Goal: Transaction & Acquisition: Subscribe to service/newsletter

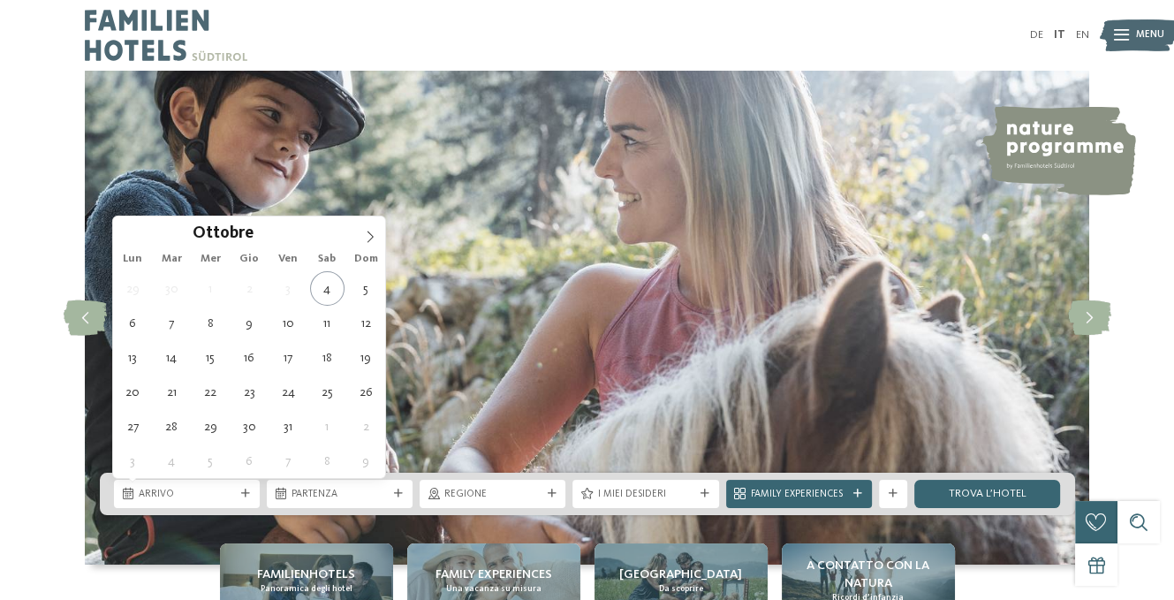
click at [369, 226] on span at bounding box center [370, 231] width 30 height 30
type input "****"
click at [369, 226] on span at bounding box center [370, 231] width 30 height 30
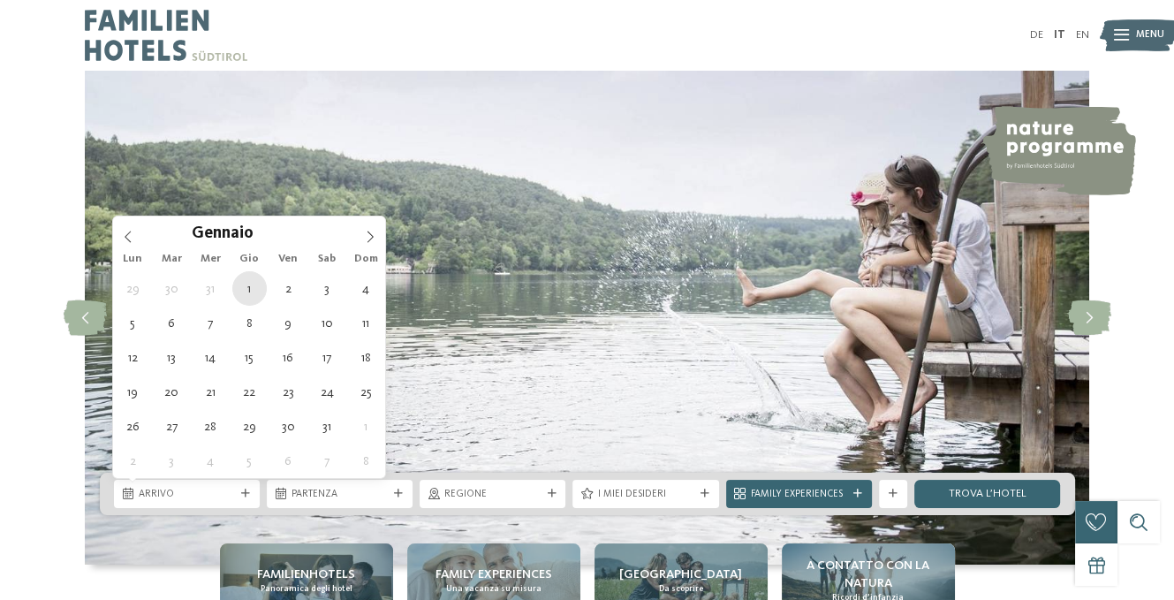
type div "01.01.2026"
type input "****"
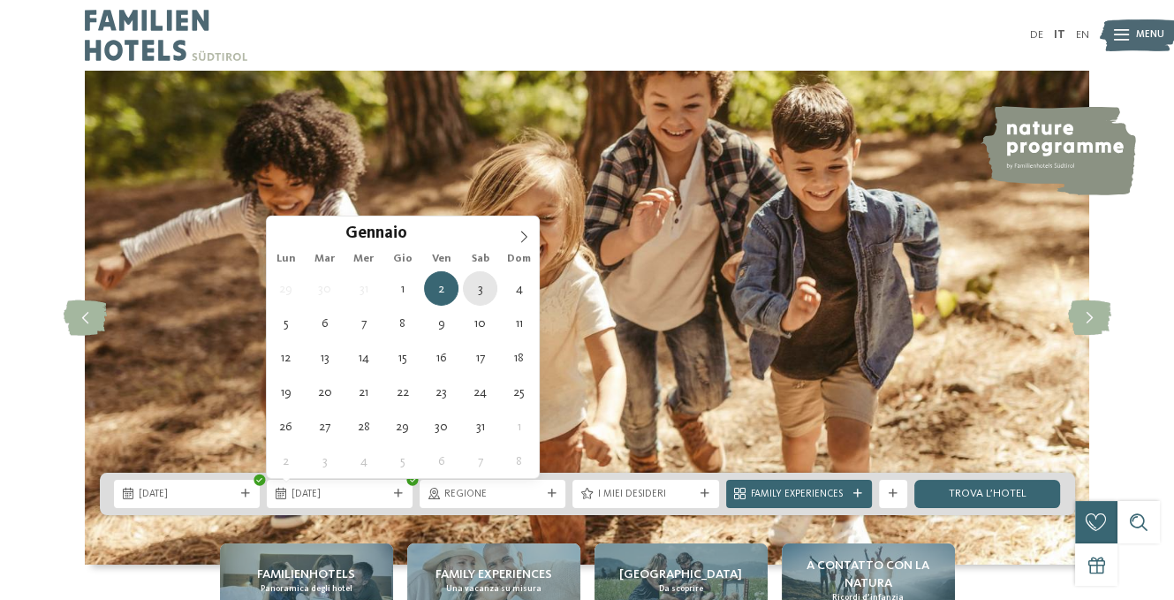
type div "03.01.2026"
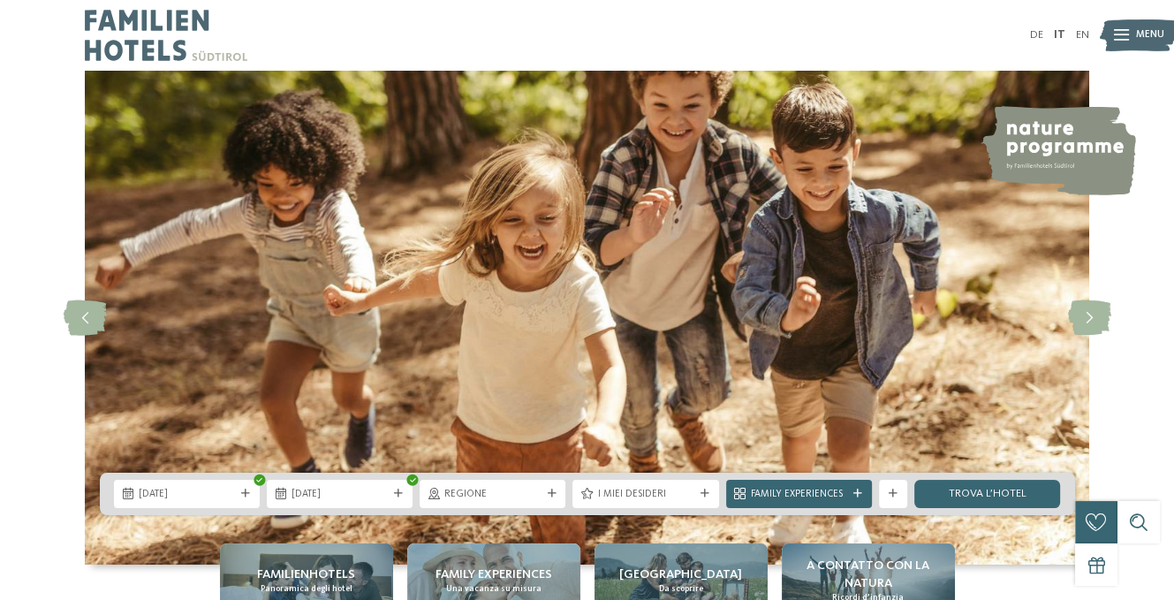
click at [538, 492] on span "Regione" at bounding box center [492, 495] width 96 height 14
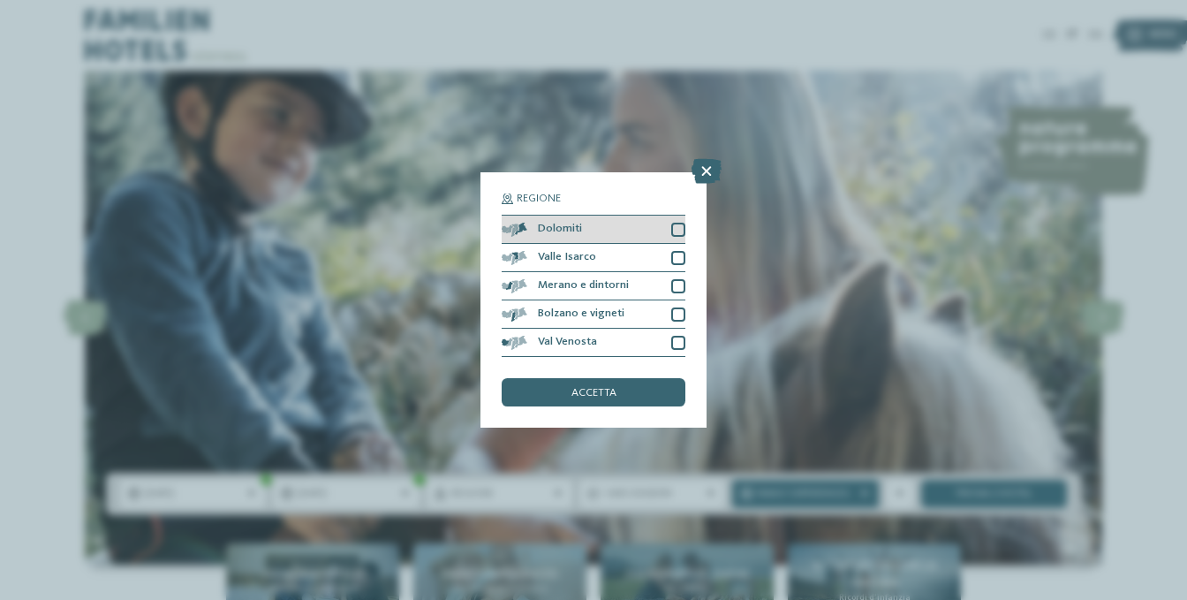
click at [674, 231] on div at bounding box center [678, 230] width 14 height 14
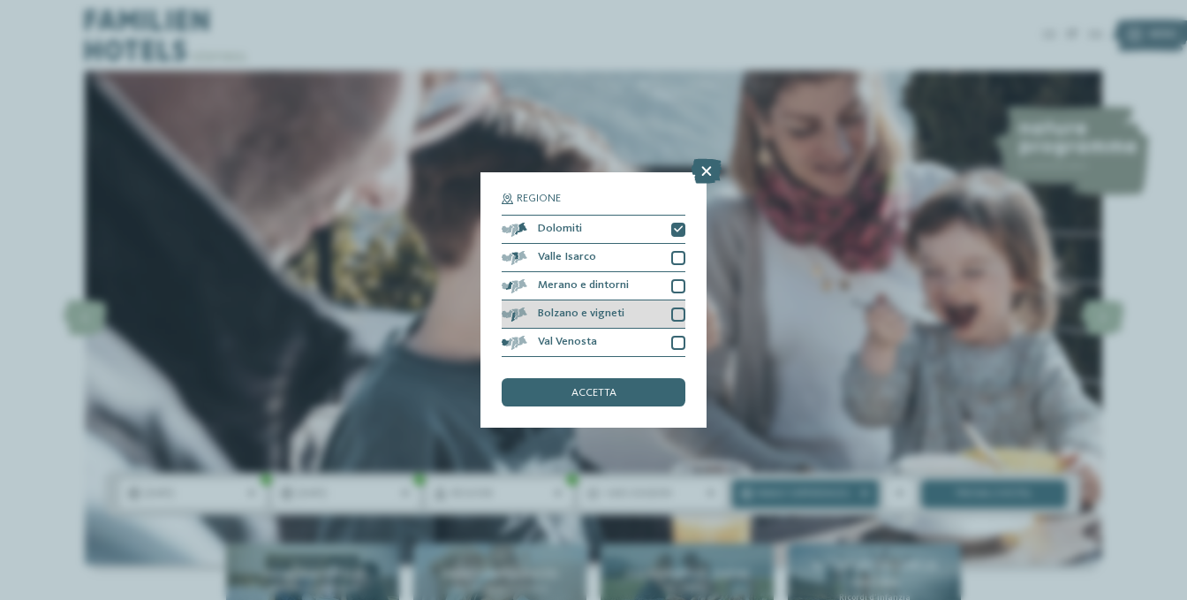
click at [673, 311] on div at bounding box center [678, 314] width 14 height 14
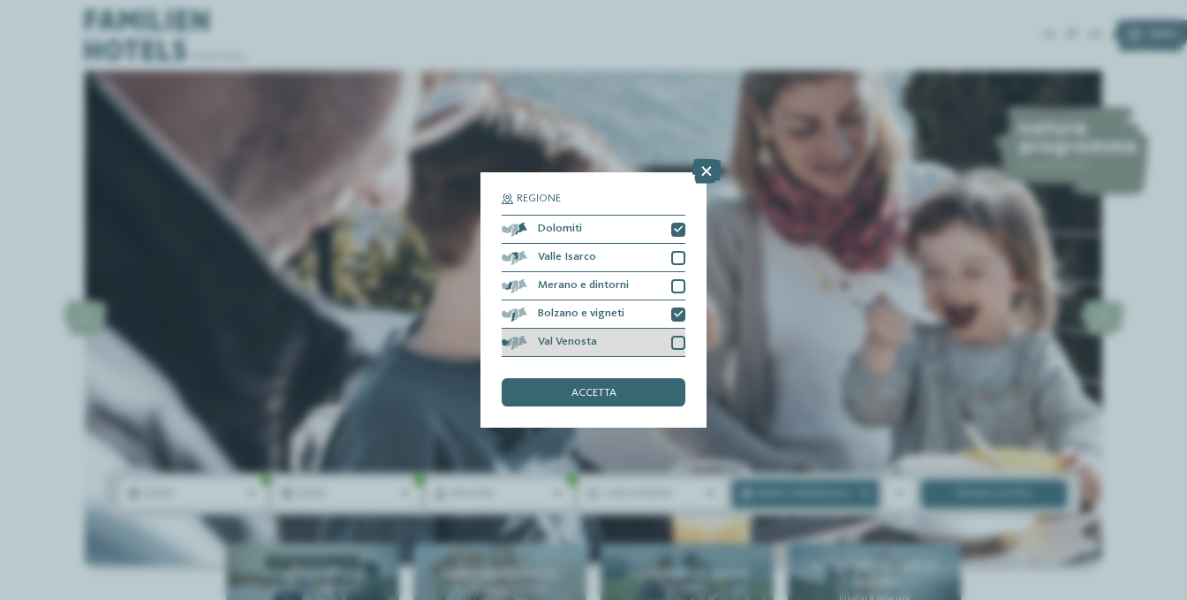
click at [671, 338] on div at bounding box center [678, 343] width 14 height 14
click at [643, 393] on div "accetta" at bounding box center [594, 392] width 184 height 28
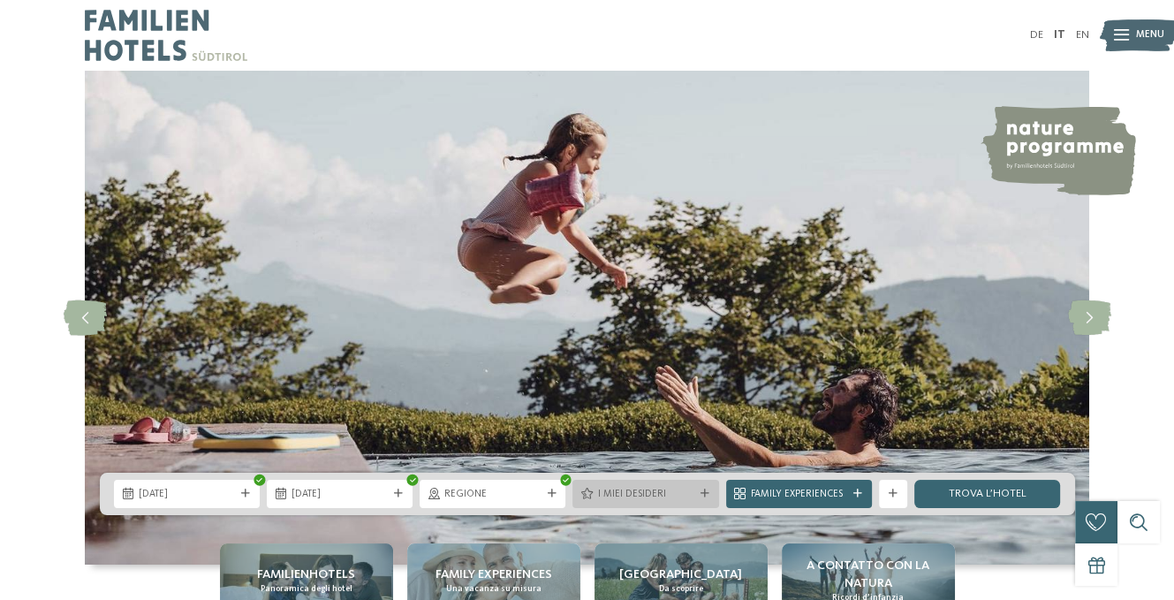
click at [708, 495] on icon at bounding box center [705, 493] width 9 height 9
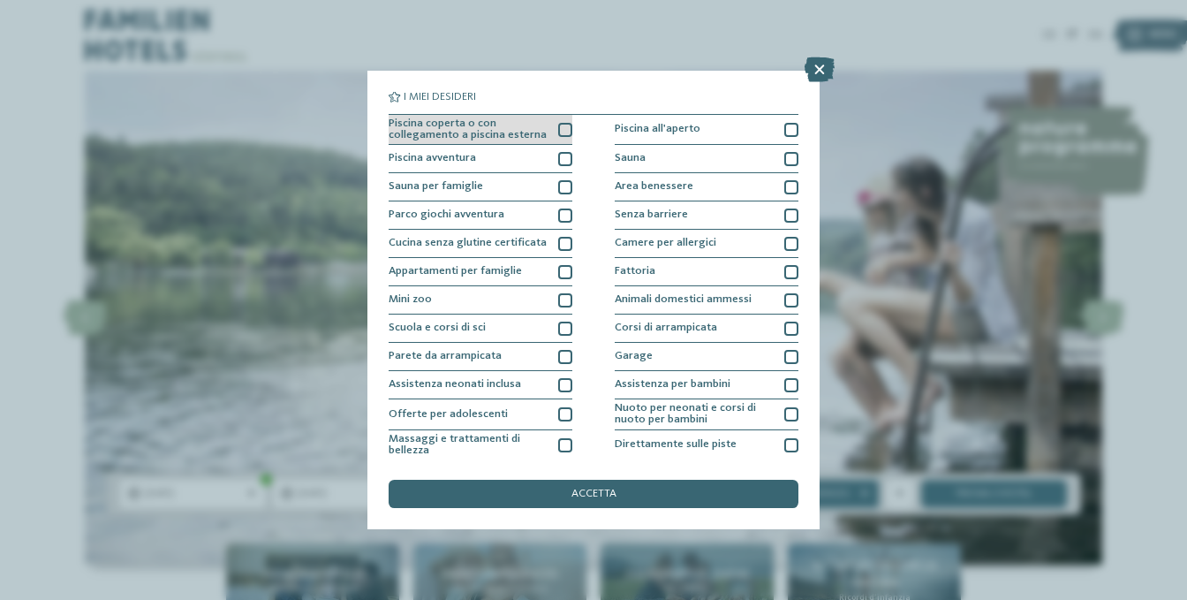
click at [562, 133] on div at bounding box center [565, 130] width 14 height 14
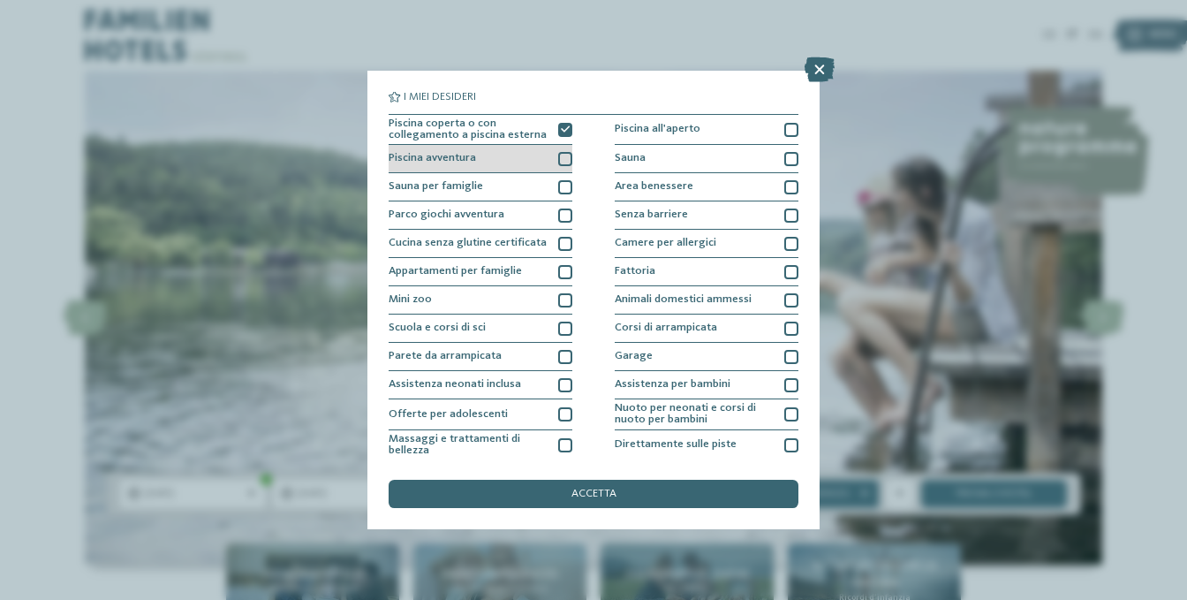
click at [558, 152] on div at bounding box center [565, 159] width 14 height 14
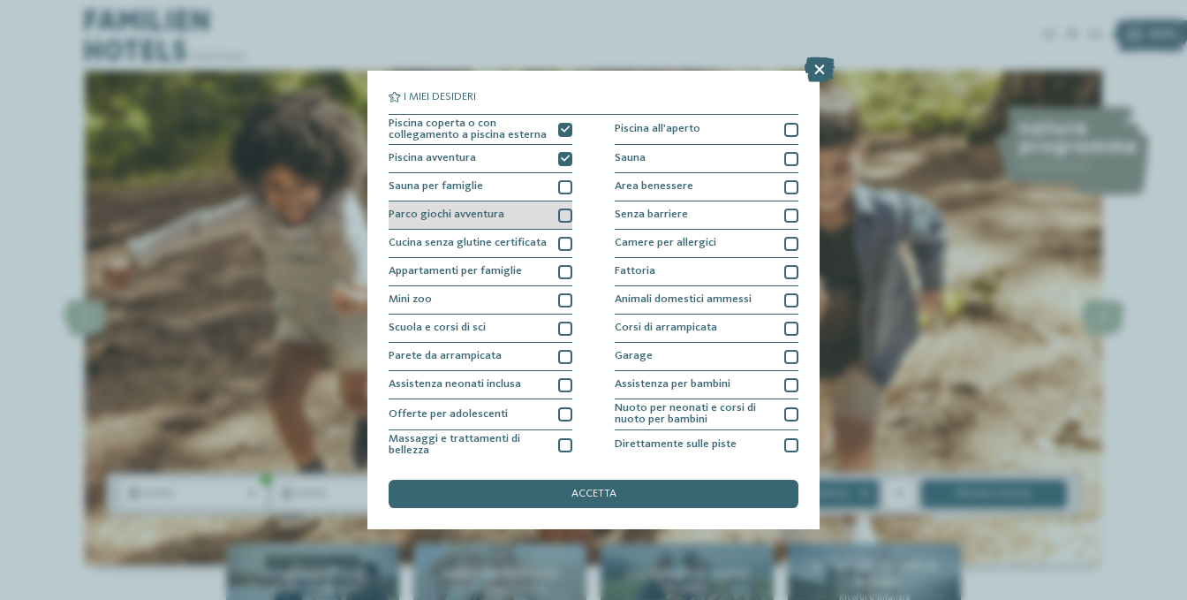
click at [552, 220] on div "Parco giochi avventura" at bounding box center [481, 215] width 184 height 28
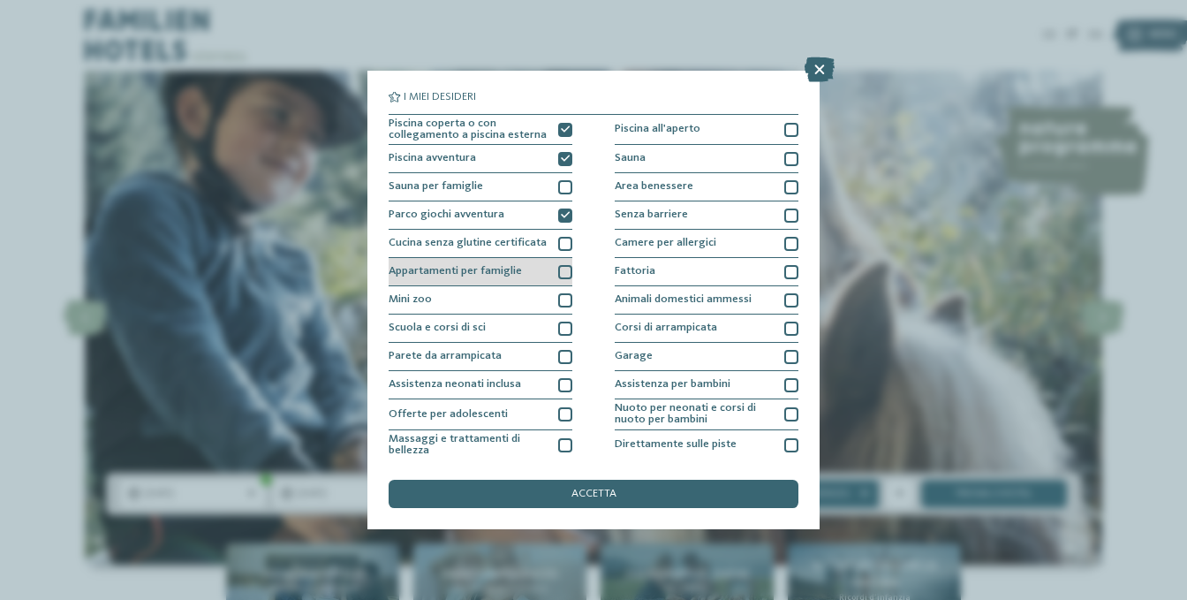
click at [563, 274] on div at bounding box center [565, 272] width 14 height 14
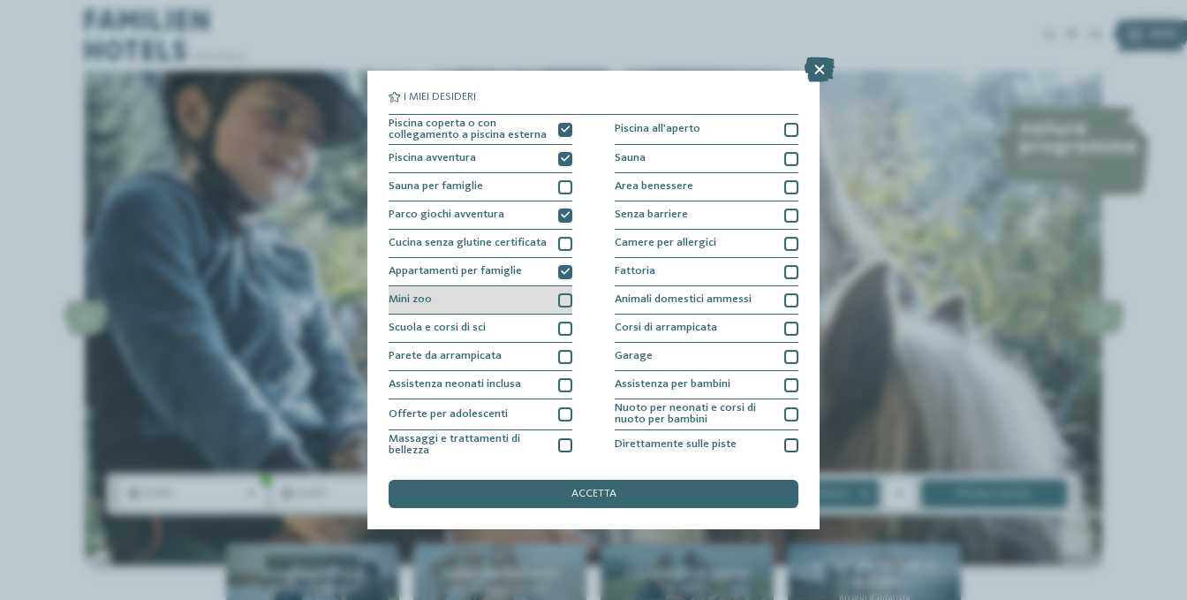
click at [558, 297] on div at bounding box center [565, 300] width 14 height 14
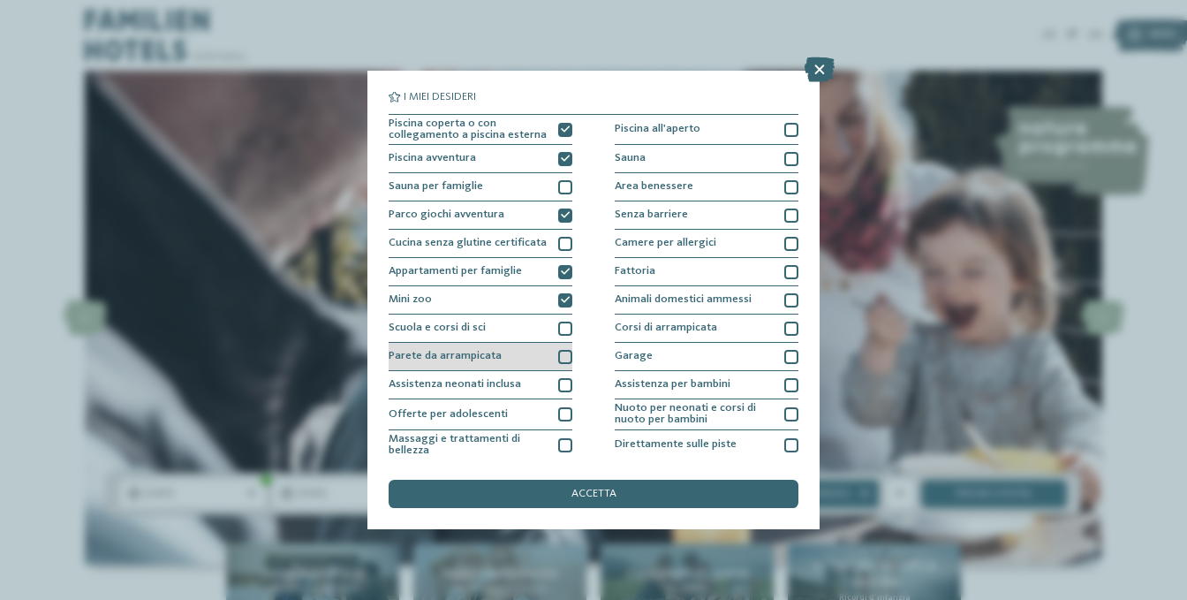
click at [558, 352] on div at bounding box center [565, 357] width 14 height 14
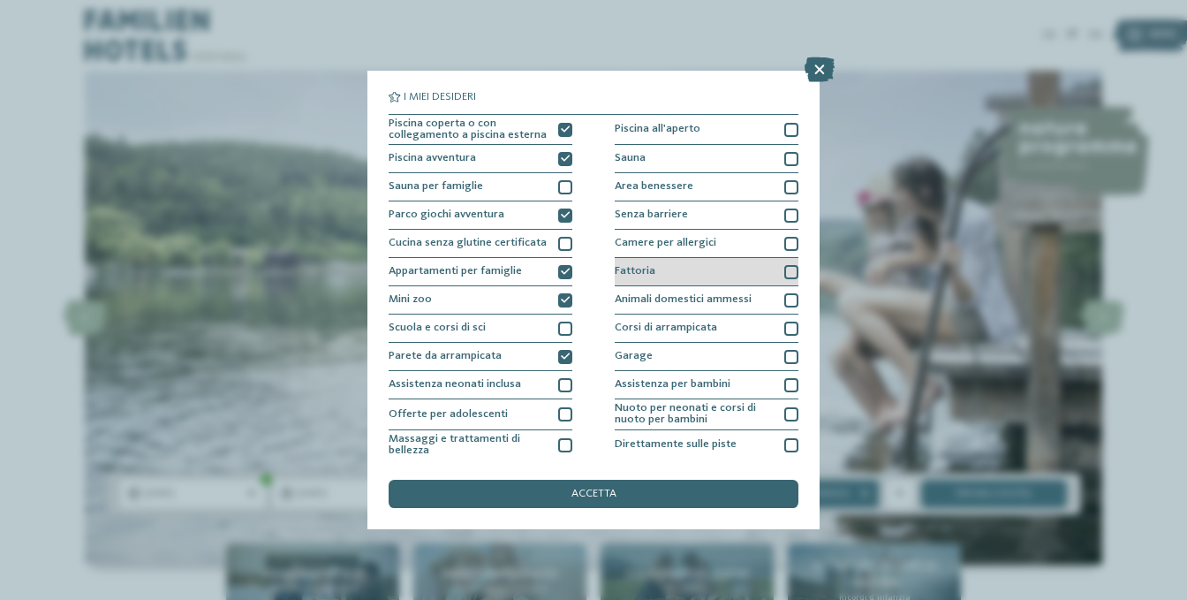
click at [784, 268] on div at bounding box center [791, 272] width 14 height 14
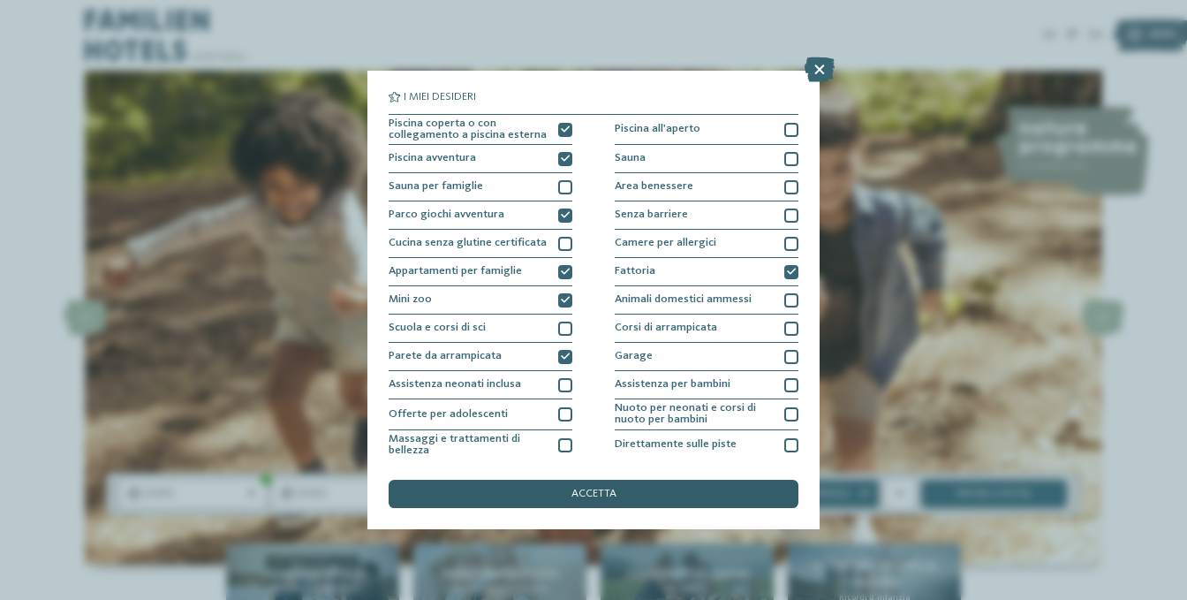
click at [642, 496] on div "accetta" at bounding box center [594, 494] width 410 height 28
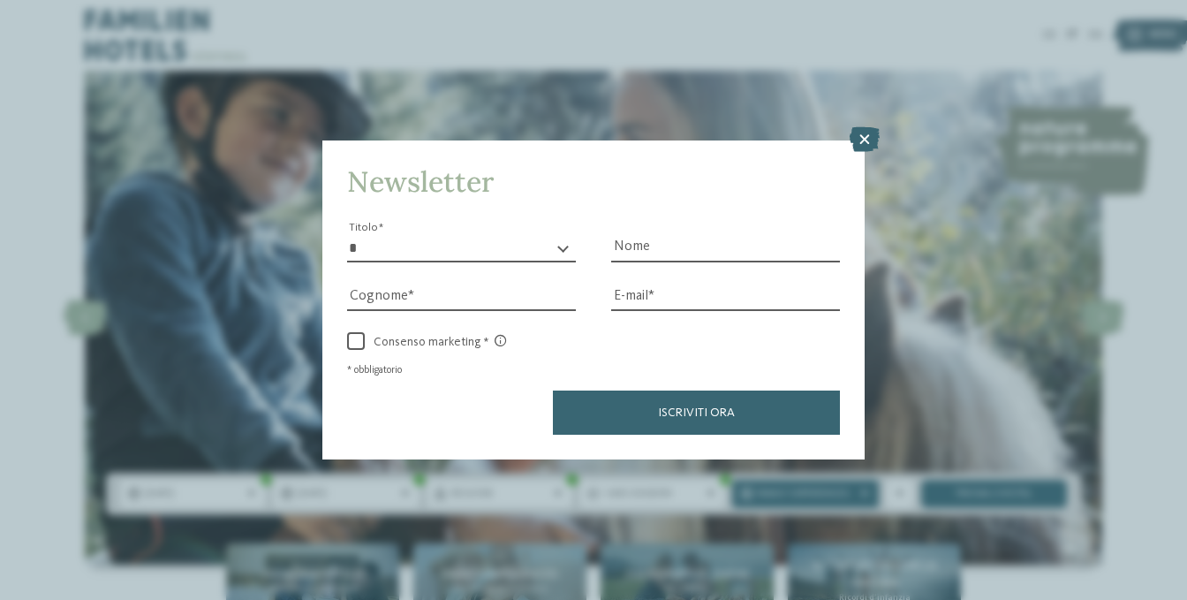
click at [465, 247] on select "* ****** ******* ******** ******" at bounding box center [461, 248] width 229 height 27
select select "*"
click at [347, 235] on select "* ****** ******* ******** ******" at bounding box center [461, 248] width 229 height 27
click at [640, 243] on input "Nome" at bounding box center [725, 248] width 229 height 27
type input "*******"
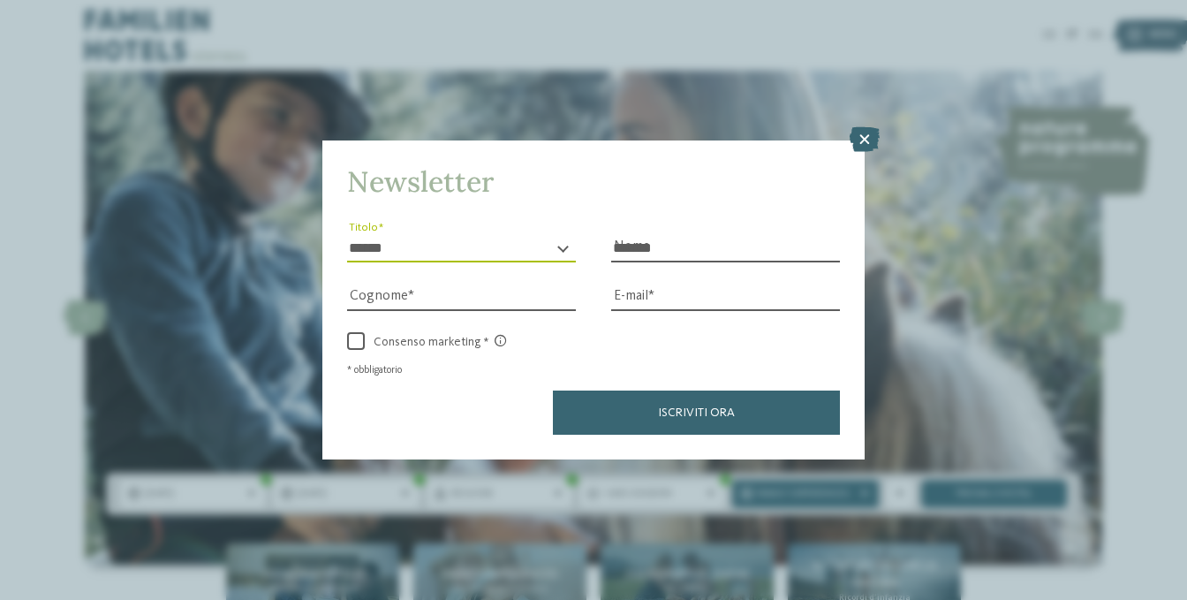
type input "*******"
type input "**********"
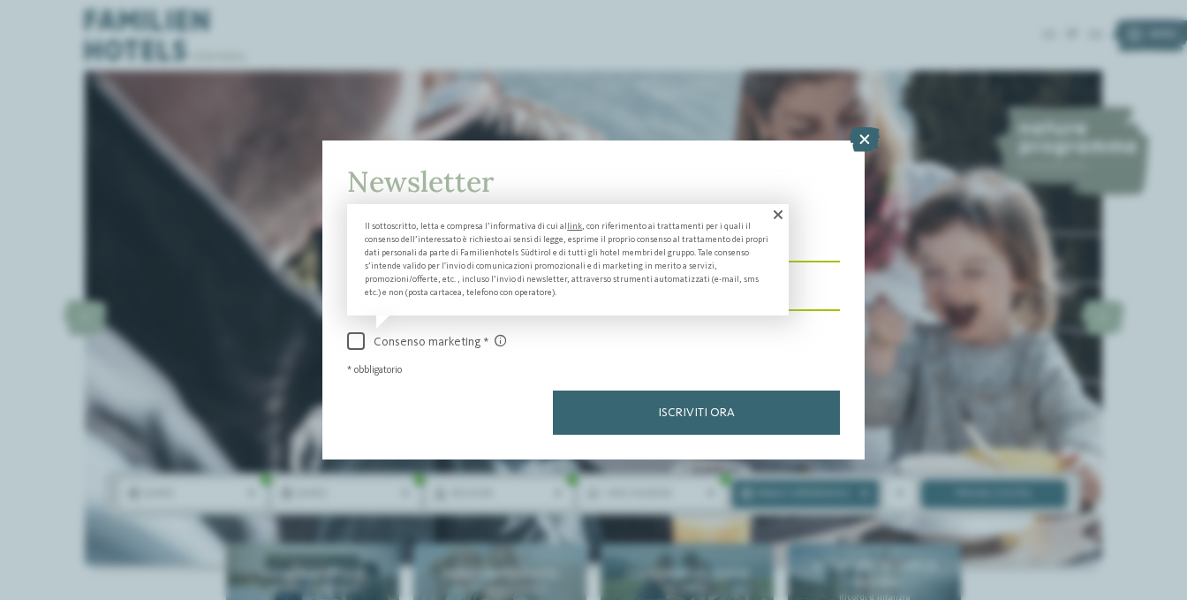
click at [780, 211] on span at bounding box center [777, 214] width 24 height 21
click at [357, 335] on span at bounding box center [356, 341] width 18 height 18
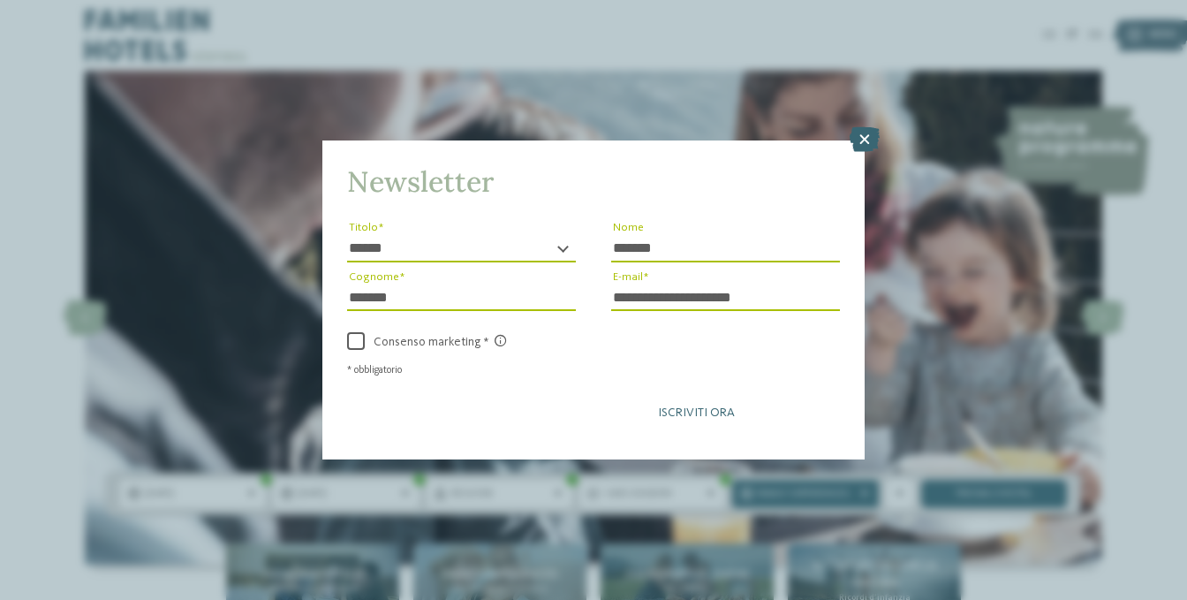
click at [694, 411] on span "Iscriviti ora" at bounding box center [696, 412] width 77 height 12
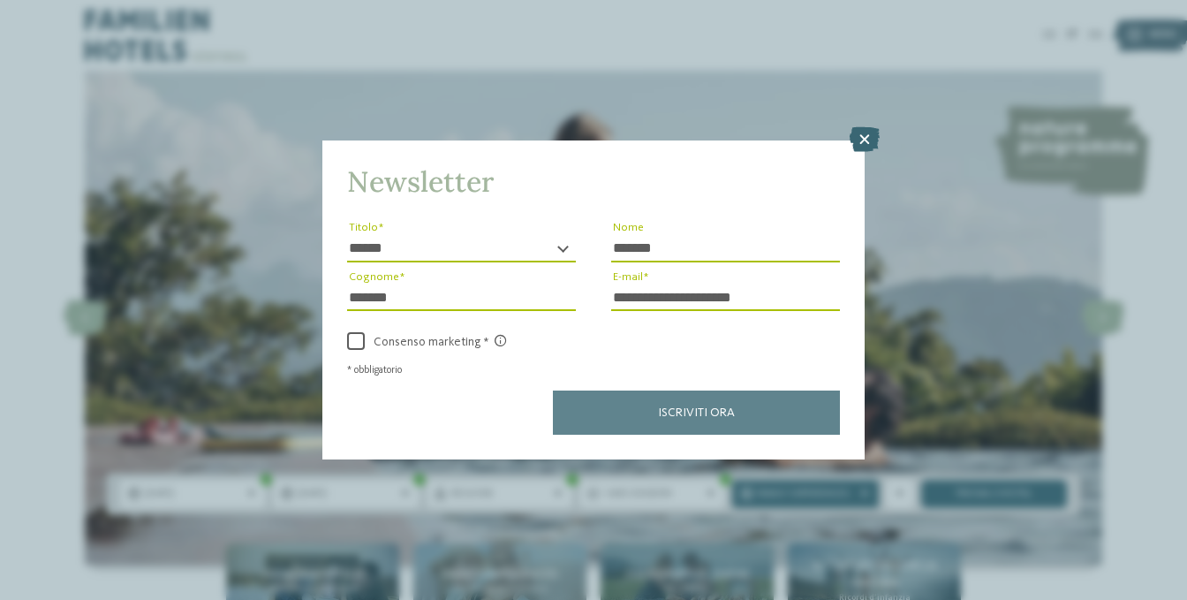
click at [870, 130] on icon at bounding box center [865, 139] width 30 height 25
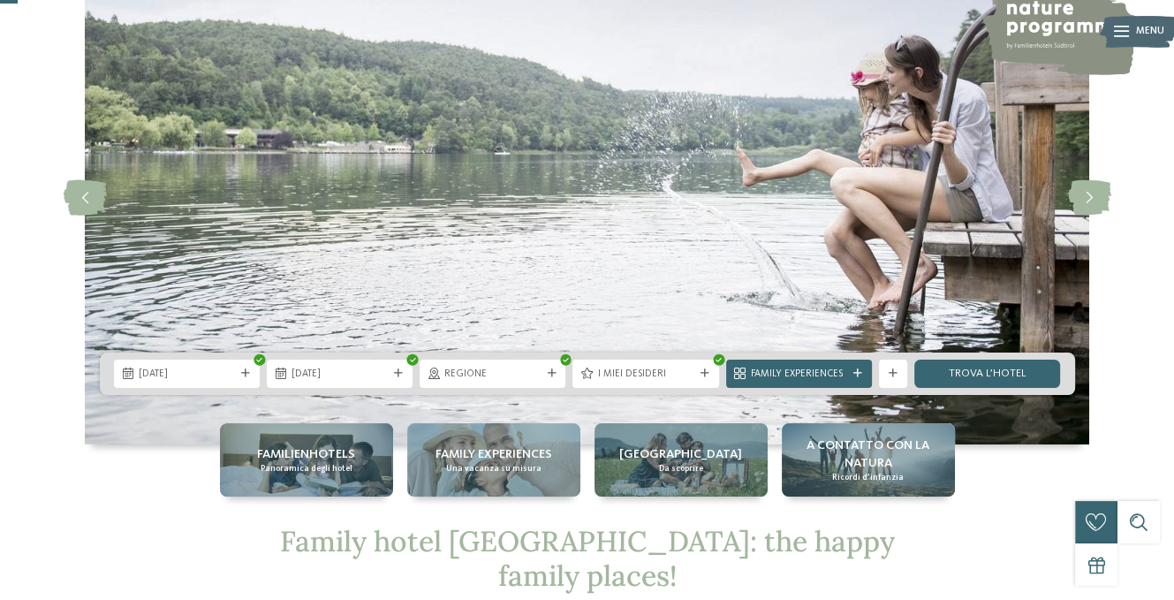
scroll to position [177, 0]
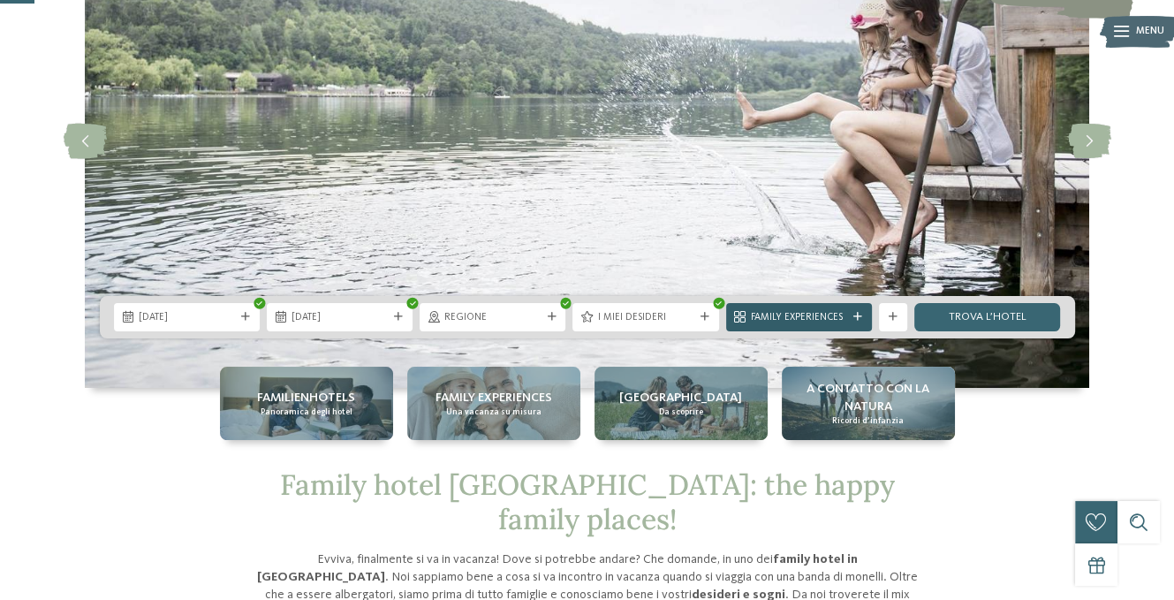
click at [859, 317] on icon at bounding box center [857, 317] width 9 height 9
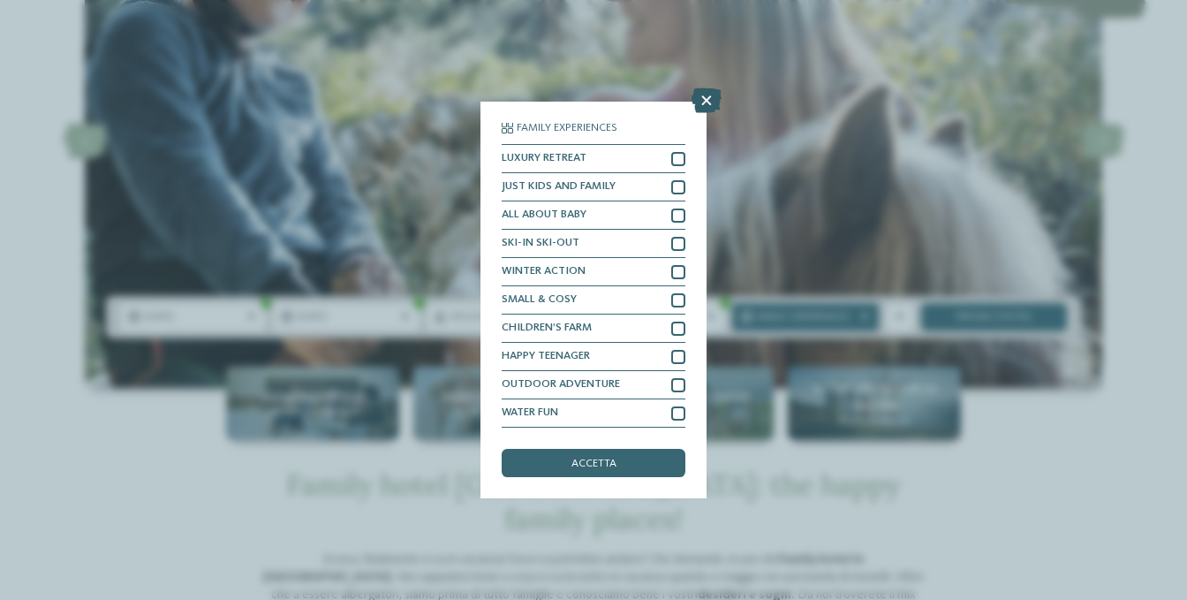
click at [701, 100] on icon at bounding box center [707, 100] width 30 height 25
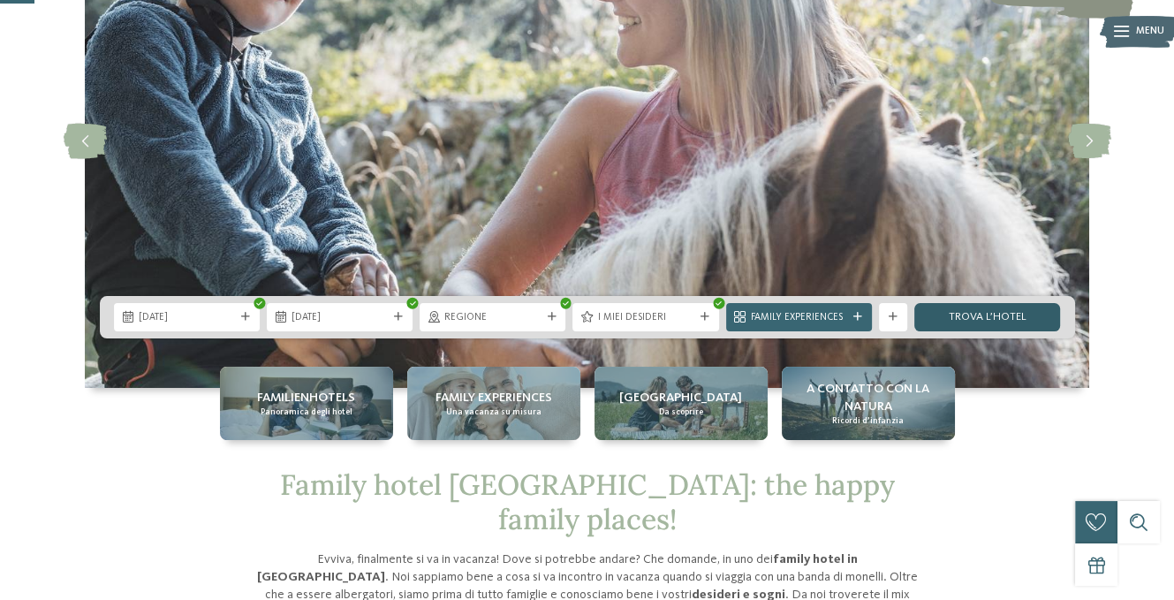
click at [950, 306] on link "trova l’hotel" at bounding box center [987, 317] width 146 height 28
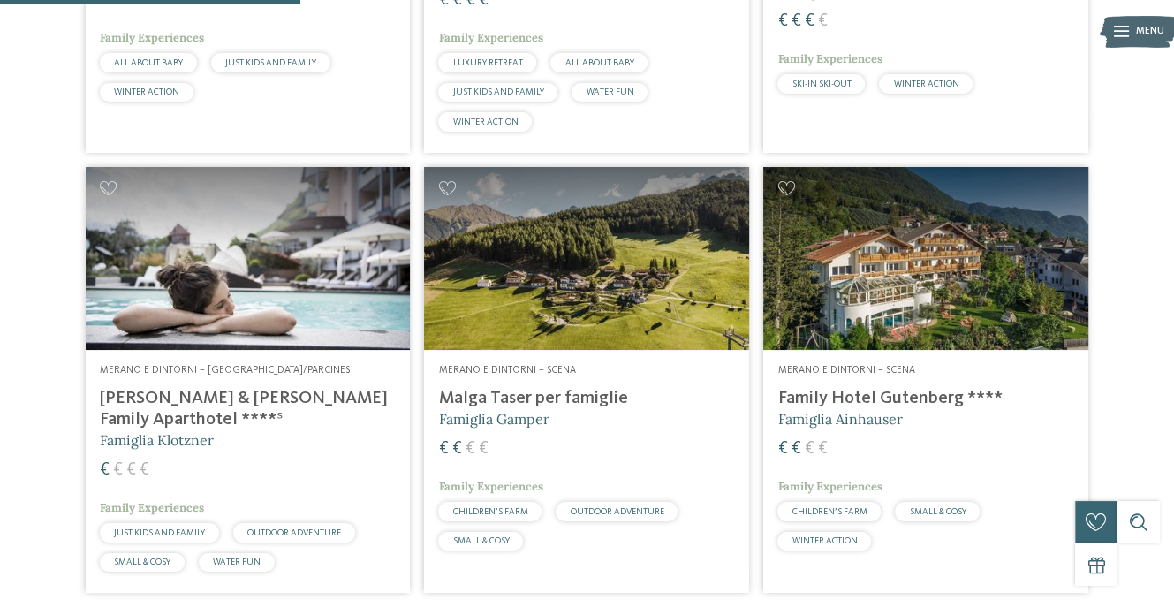
scroll to position [1237, 0]
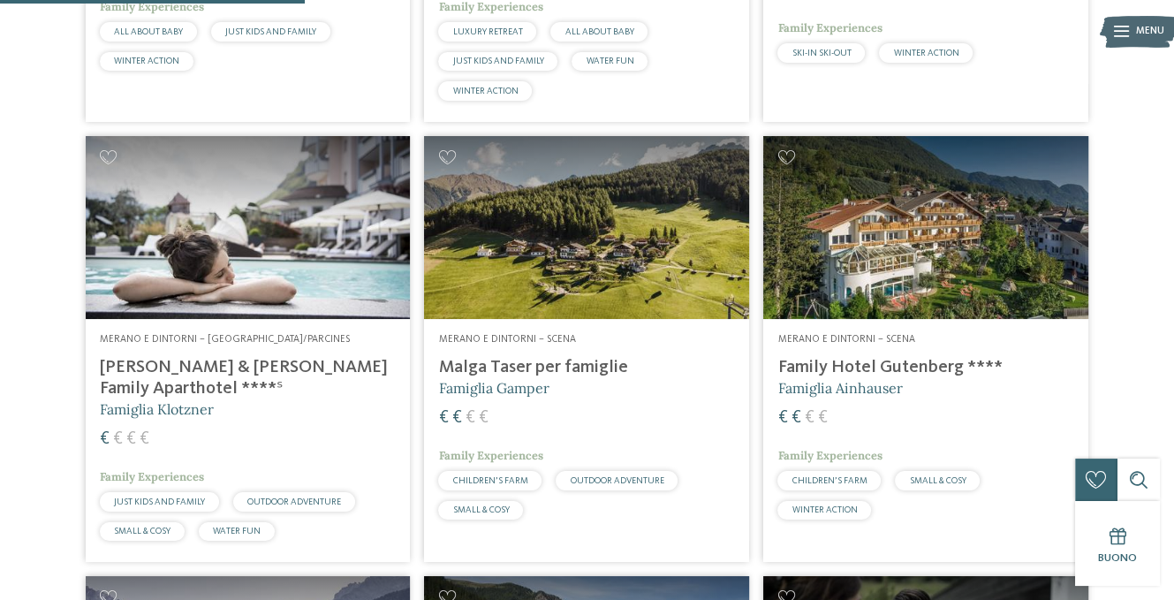
click at [649, 257] on img at bounding box center [586, 227] width 325 height 183
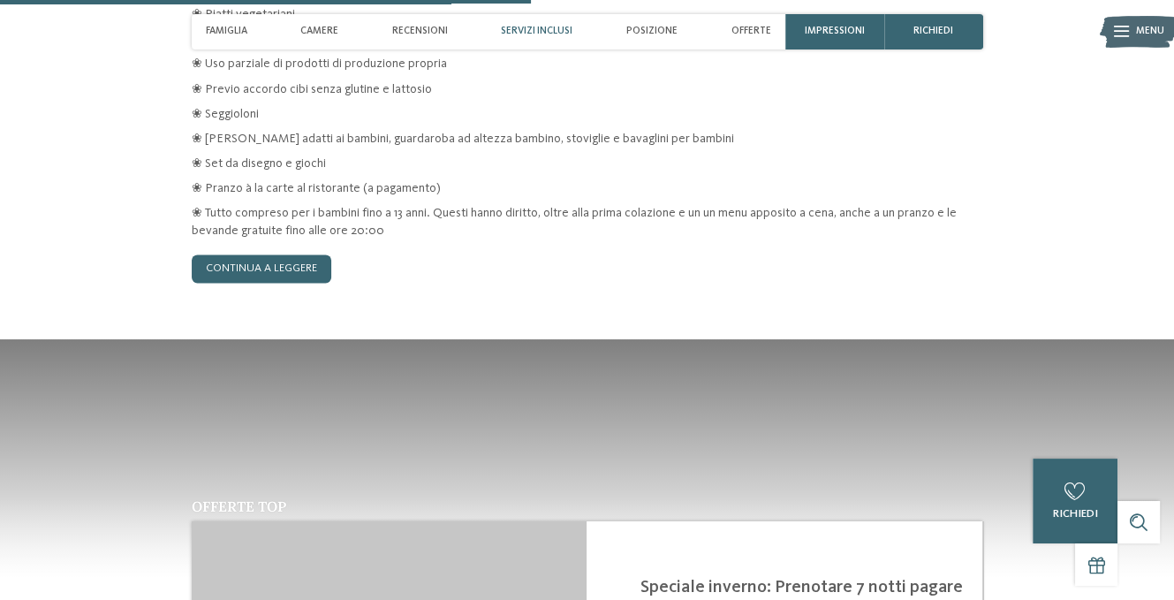
scroll to position [2297, 0]
